Goal: Navigation & Orientation: Find specific page/section

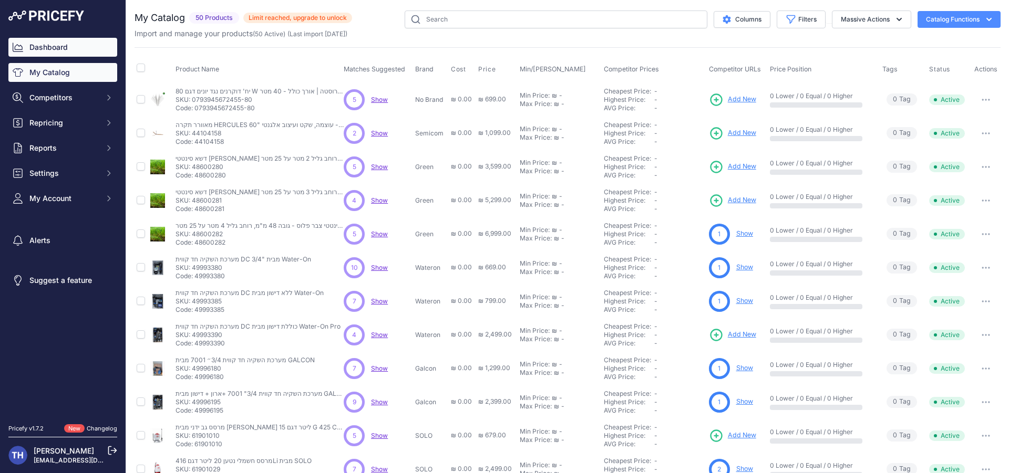
click at [85, 45] on link "Dashboard" at bounding box center [62, 47] width 109 height 19
